Goal: Use online tool/utility: Utilize a website feature to perform a specific function

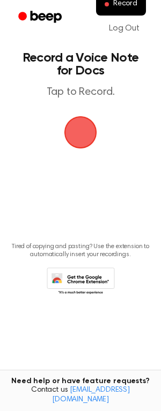
click at [79, 127] on span "button" at bounding box center [80, 132] width 30 height 30
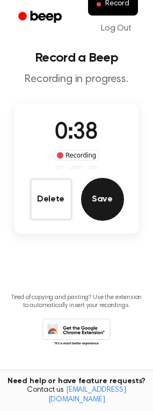
click at [113, 199] on button "Save" at bounding box center [102, 199] width 43 height 43
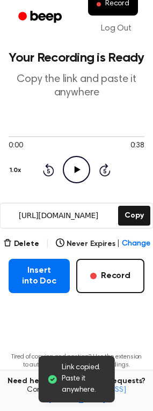
click at [78, 169] on icon at bounding box center [77, 169] width 6 height 7
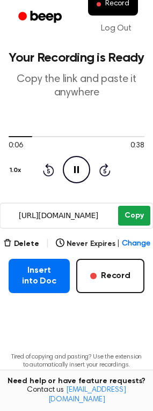
click at [127, 212] on button "Copy" at bounding box center [134, 216] width 32 height 20
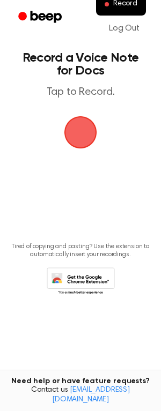
click at [82, 133] on span "button" at bounding box center [80, 132] width 60 height 60
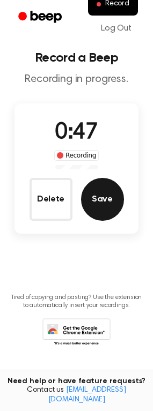
click at [108, 187] on button "Save" at bounding box center [102, 199] width 43 height 43
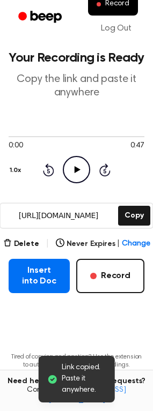
click at [74, 165] on icon "Play Audio" at bounding box center [76, 169] width 27 height 27
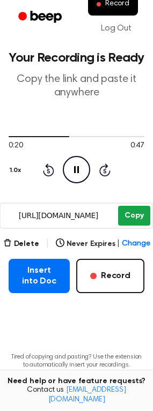
click at [135, 212] on button "Copy" at bounding box center [134, 216] width 32 height 20
